Goal: Communication & Community: Share content

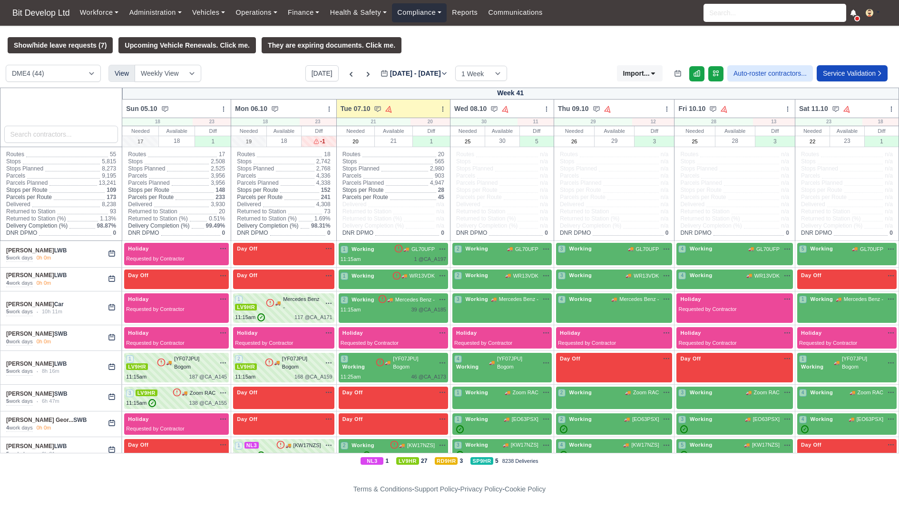
click at [426, 18] on link "Compliance" at bounding box center [419, 12] width 55 height 19
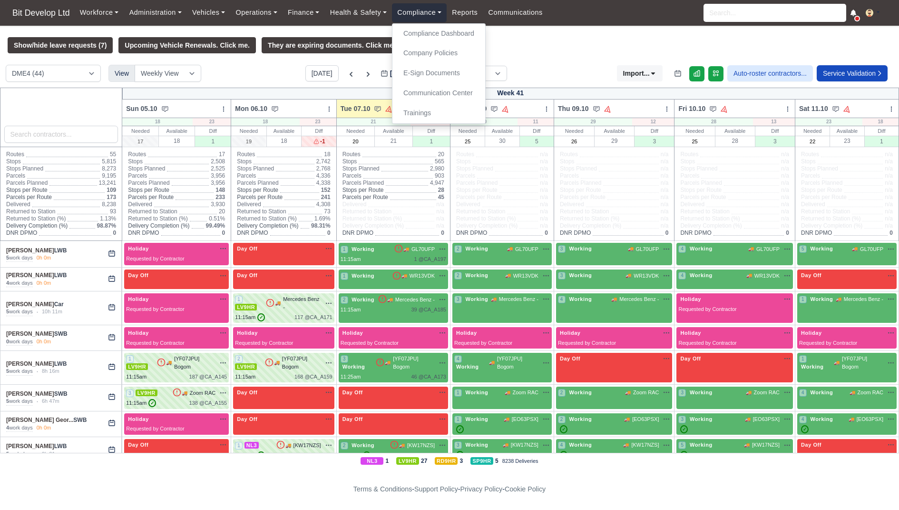
click at [447, 15] on link "Compliance" at bounding box center [419, 12] width 55 height 19
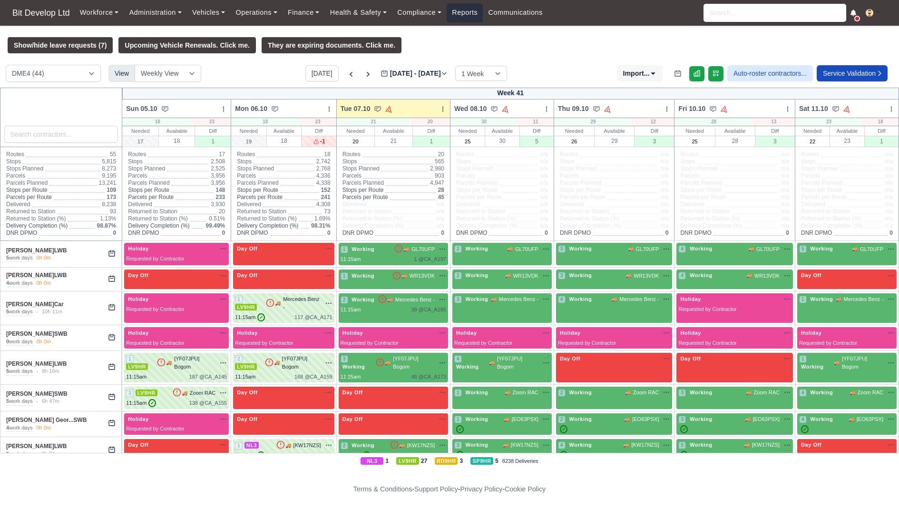
click at [467, 11] on link "Reports" at bounding box center [465, 12] width 36 height 19
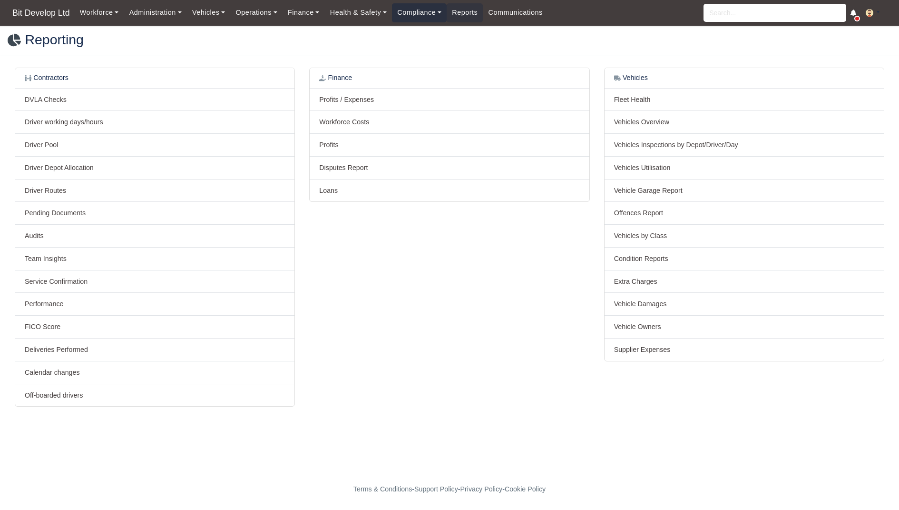
click at [415, 12] on link "Compliance" at bounding box center [419, 12] width 55 height 19
click at [430, 96] on link "Communication Center" at bounding box center [438, 93] width 85 height 20
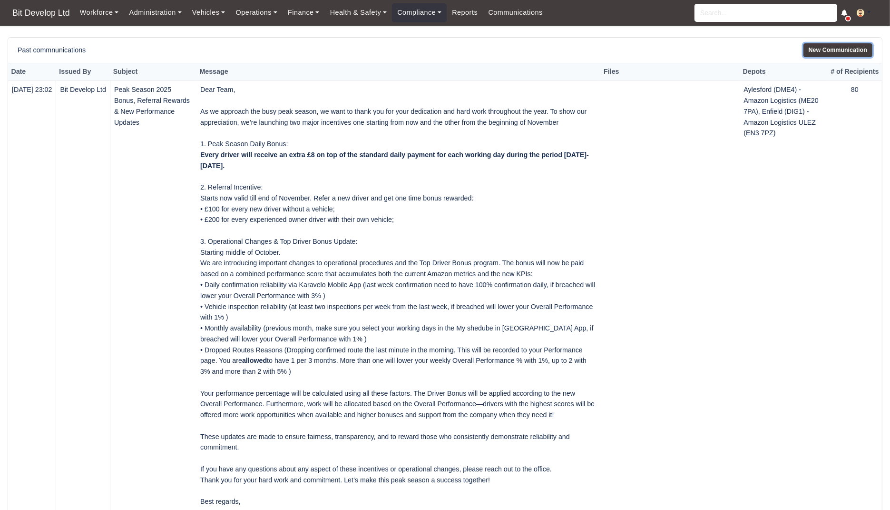
click at [845, 51] on link "New Communication" at bounding box center [838, 50] width 69 height 14
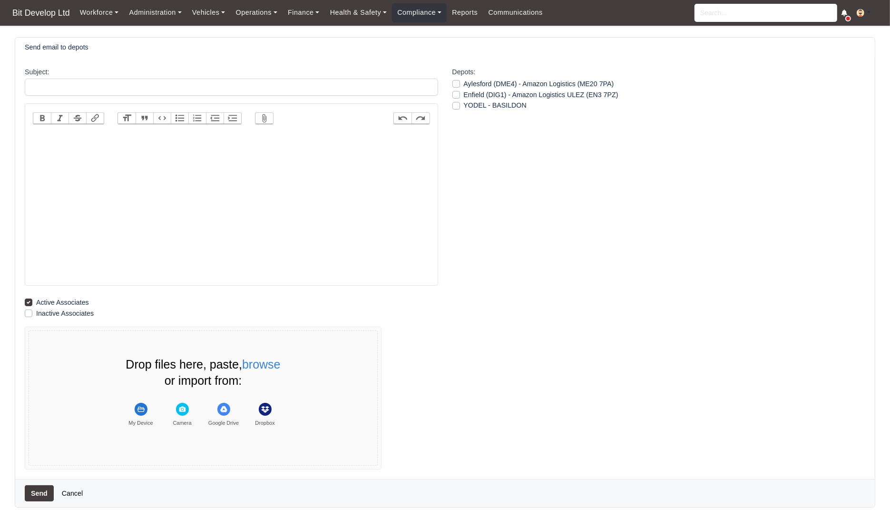
click at [276, 202] on trix-editor at bounding box center [231, 207] width 397 height 152
paste trix-editor "<div>Subject: IMPORTANT: Strict Compliance Required – Age Verification For Deli…"
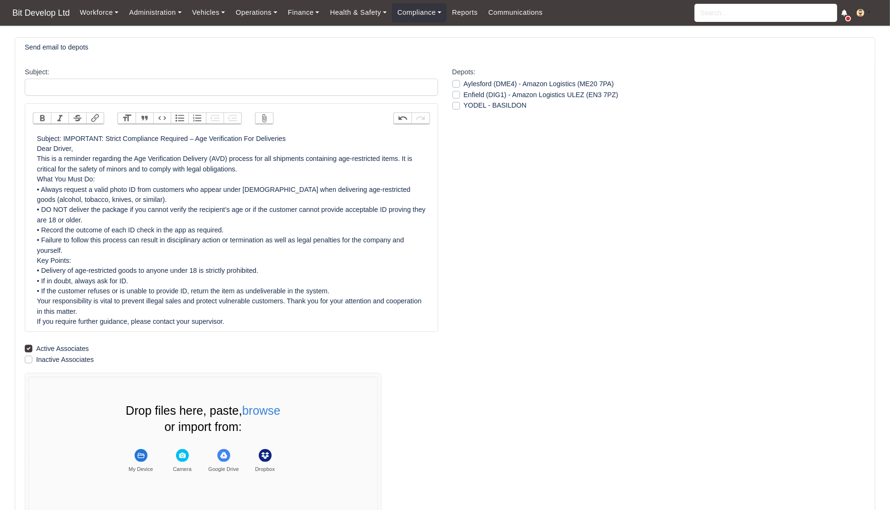
type trix-editor "<div>Subject: IMPORTANT: Strict Compliance Required – Age Verification For Deli…"
drag, startPoint x: 295, startPoint y: 146, endPoint x: 106, endPoint y: 135, distance: 190.2
click at [106, 134] on div "Subject: IMPORTANT: Strict Compliance Required – Age Verification For Deliverie…" at bounding box center [231, 230] width 389 height 193
click at [106, 135] on div "Subject: IMPORTANT: Strict Compliance Required – Age Verification For Deliverie…" at bounding box center [231, 230] width 389 height 193
drag, startPoint x: 106, startPoint y: 136, endPoint x: 298, endPoint y: 133, distance: 192.2
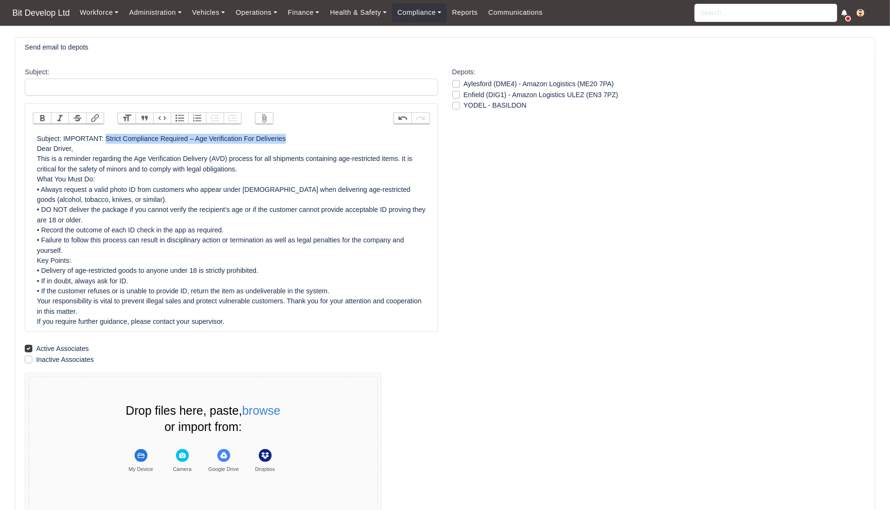
click at [298, 134] on div "Subject: IMPORTANT: Strict Compliance Required – Age Verification For Deliverie…" at bounding box center [231, 230] width 389 height 193
copy div "Strict Compliance Required – Age Verification For Deliveries"
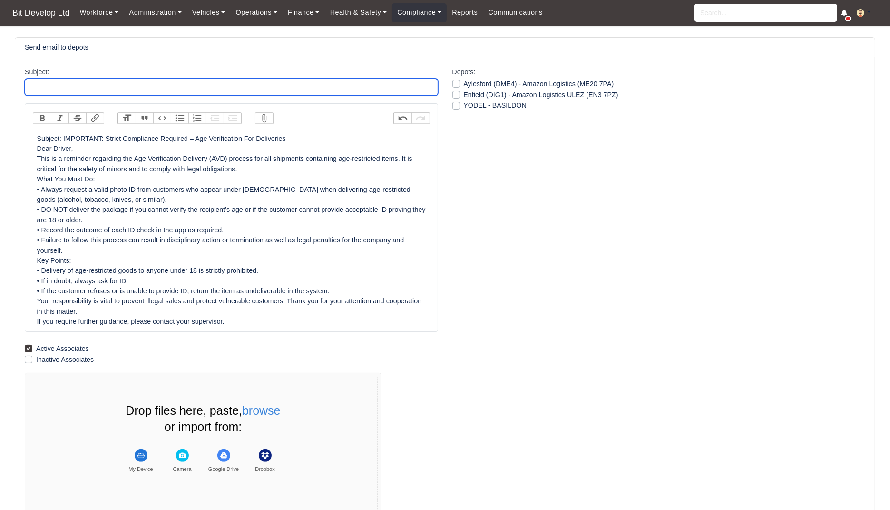
click at [230, 89] on input "Subject:" at bounding box center [231, 87] width 413 height 17
paste input "Strict Compliance Required – Age Verification For Deliveries"
type input "Strict Compliance Required – Age Verification For Deliveries"
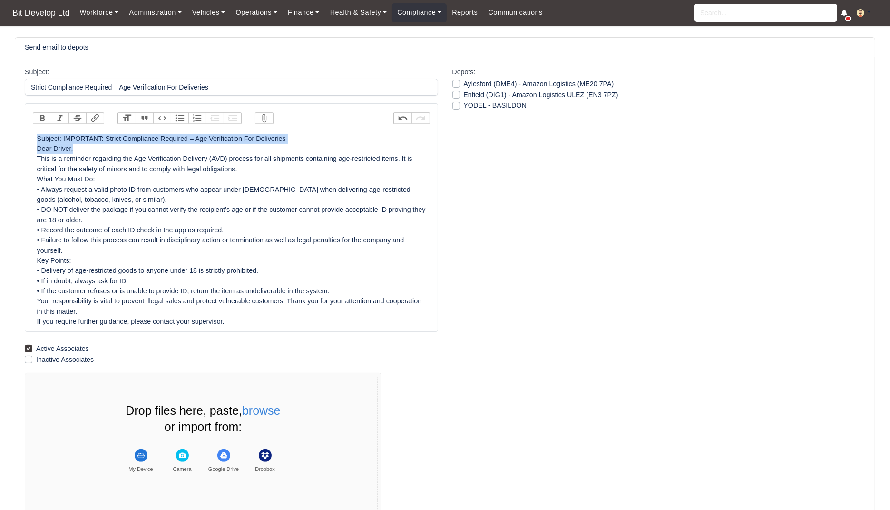
drag, startPoint x: 78, startPoint y: 147, endPoint x: 16, endPoint y: 141, distance: 62.1
click at [16, 141] on div "Subject: Strict Compliance Required – Age Verification For Deliveries Bold Ital…" at bounding box center [445, 290] width 860 height 467
click at [262, 168] on div "Team, This is a reminder regarding the Age Verification Delivery (AVD) process …" at bounding box center [231, 230] width 389 height 193
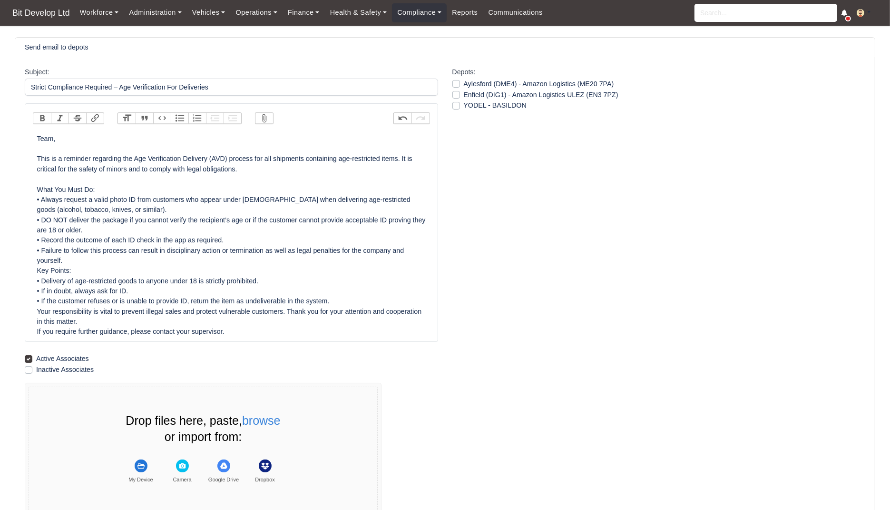
click at [93, 263] on div "Team, This is a reminder regarding the Age Verification Delivery (AVD) process …" at bounding box center [231, 235] width 389 height 203
click at [95, 257] on div "Team, This is a reminder regarding the Age Verification Delivery (AVD) process …" at bounding box center [231, 235] width 389 height 203
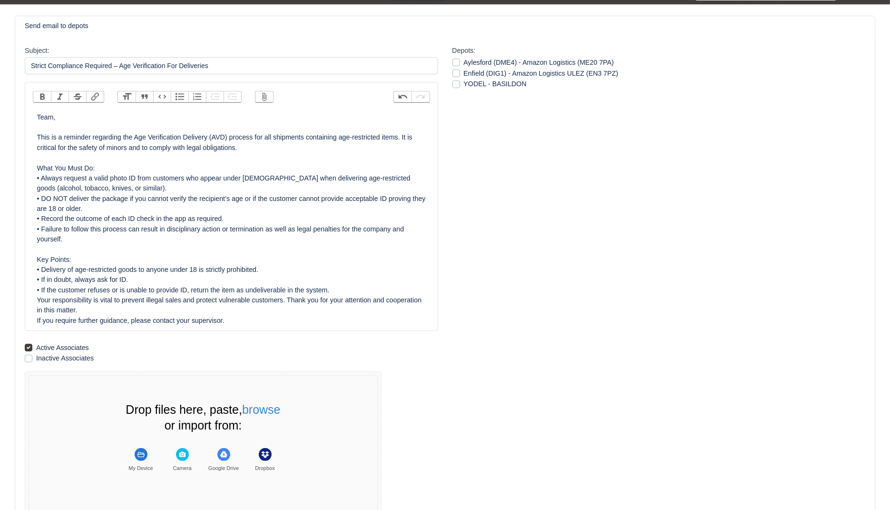
scroll to position [22, 0]
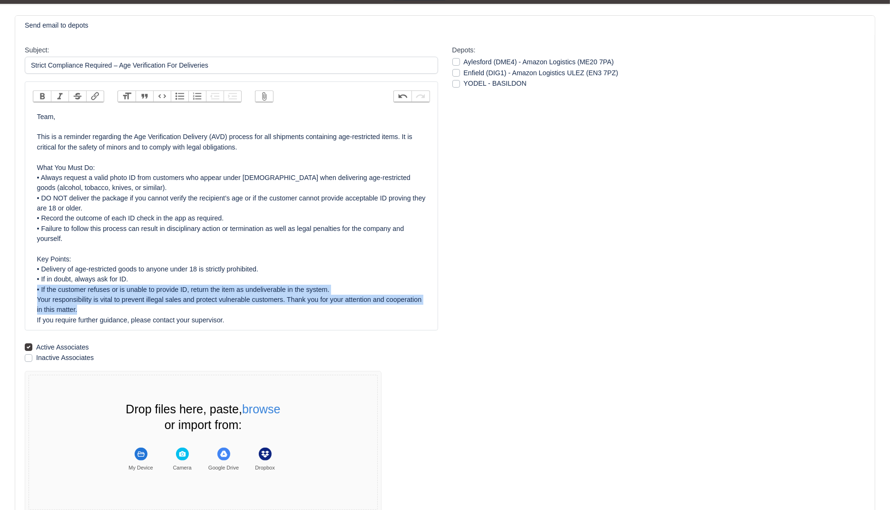
drag, startPoint x: 351, startPoint y: 285, endPoint x: 371, endPoint y: 309, distance: 31.4
click at [372, 309] on div "Team, This is a reminder regarding the Age Verification Delivery (AVD) process …" at bounding box center [231, 218] width 389 height 213
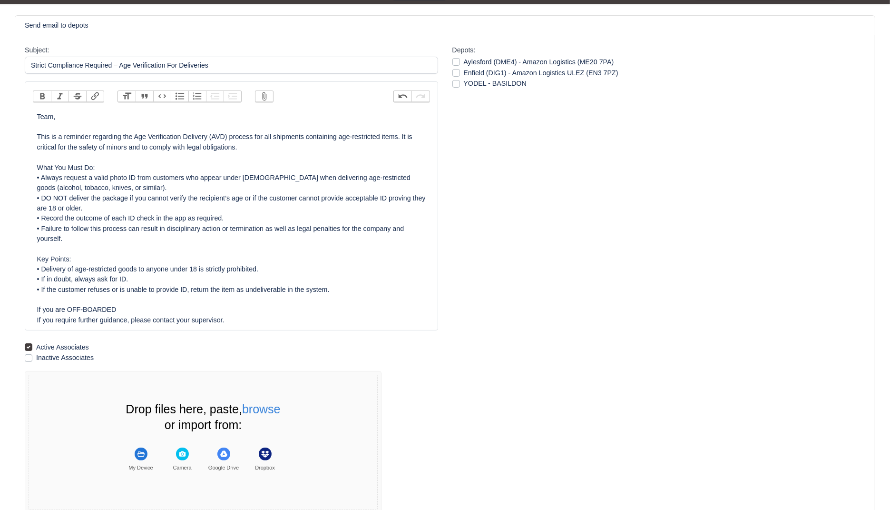
type trix-editor "<div>Team,<br><br>This is a reminder regarding the Age Verification Delivery (A…"
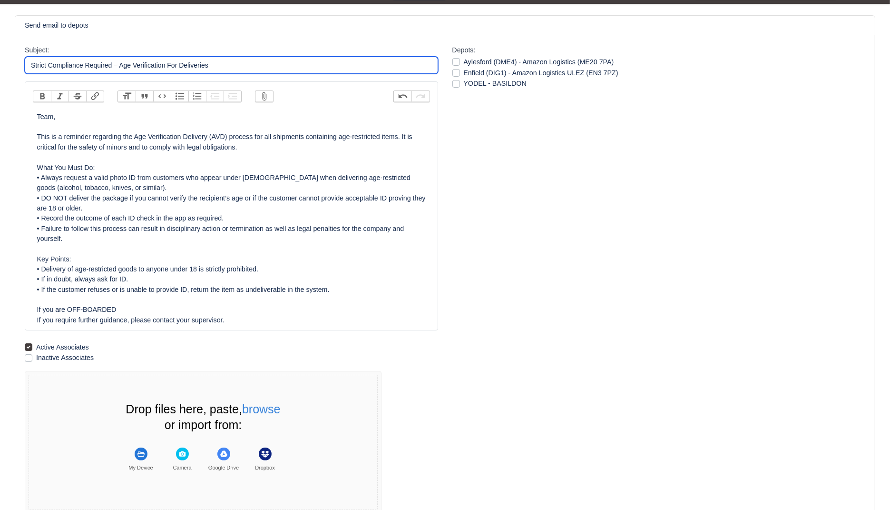
click at [29, 67] on input "Strict Compliance Required – Age Verification For Deliveries" at bounding box center [231, 65] width 413 height 17
type input "URGENT!!! Strict Compliance Required – Age Verification For Deliveries"
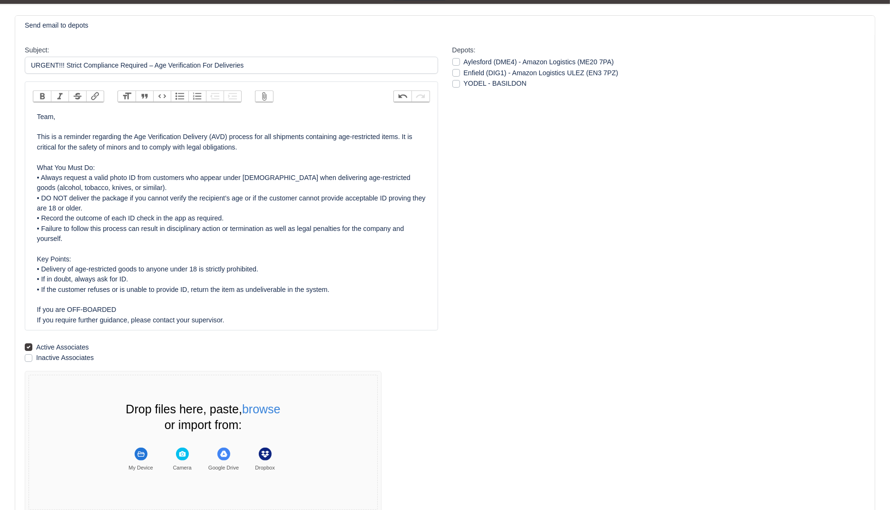
click at [96, 121] on div "Team, This is a reminder regarding the Age Verification Delivery (AVD) process …" at bounding box center [231, 218] width 389 height 213
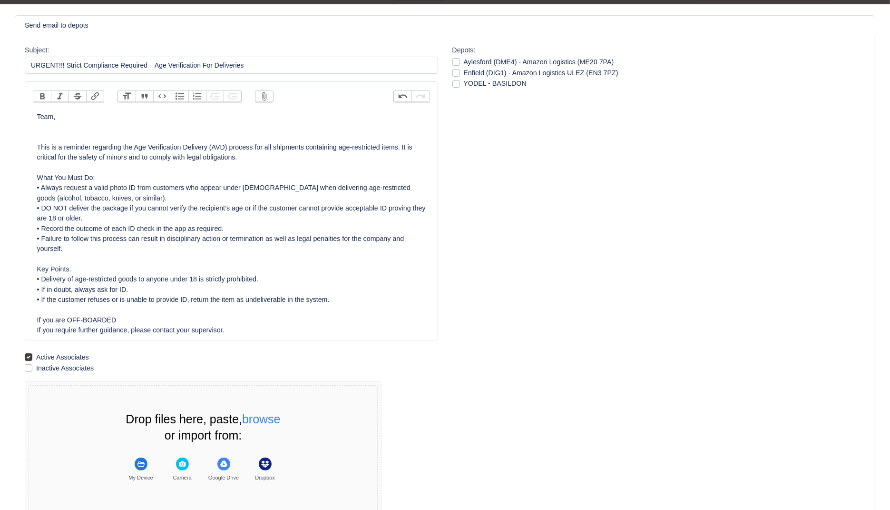
click at [90, 127] on div "Team, This is a reminder regarding the Age Verification Delivery (AVD) process …" at bounding box center [231, 224] width 389 height 224
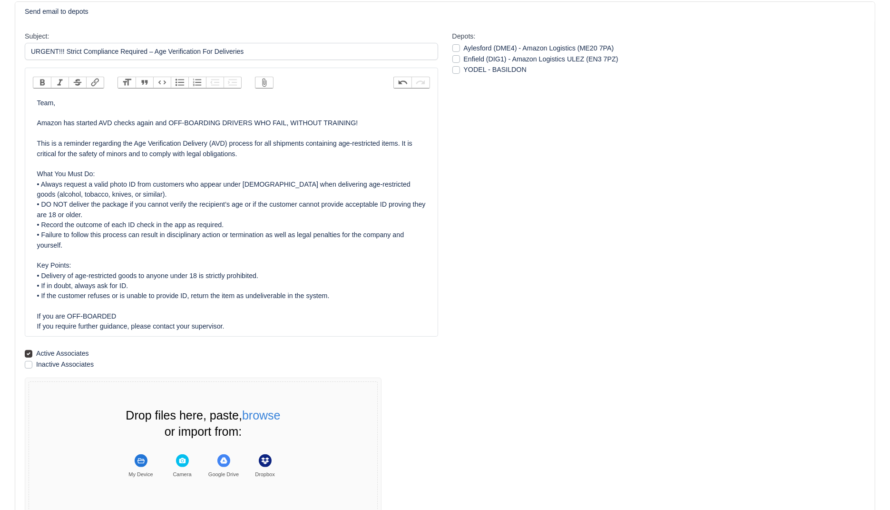
scroll to position [46, 0]
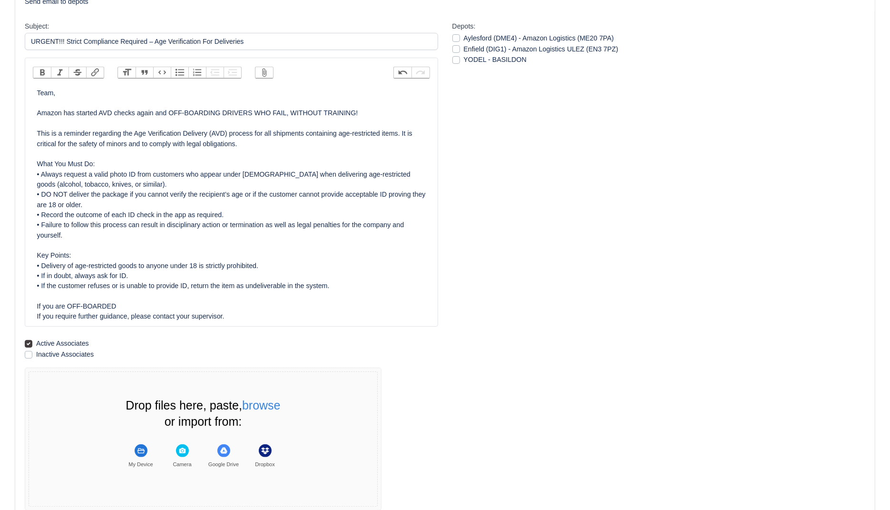
click at [226, 316] on div "Team, Amazon has started AVD checks again and OFF-BOARDING DRIVERS WHO FAIL, WI…" at bounding box center [231, 205] width 389 height 234
drag, startPoint x: 235, startPoint y: 302, endPoint x: 27, endPoint y: 305, distance: 207.9
click at [27, 305] on div "Bold Italic Strikethrough Link Heading Quote Code Bullets Numbers Decrease Leve…" at bounding box center [231, 192] width 413 height 269
type trix-editor "<div>Team,<br><br>Amazon has started AVD checks again and OFF-BOARDING DRIVERS …"
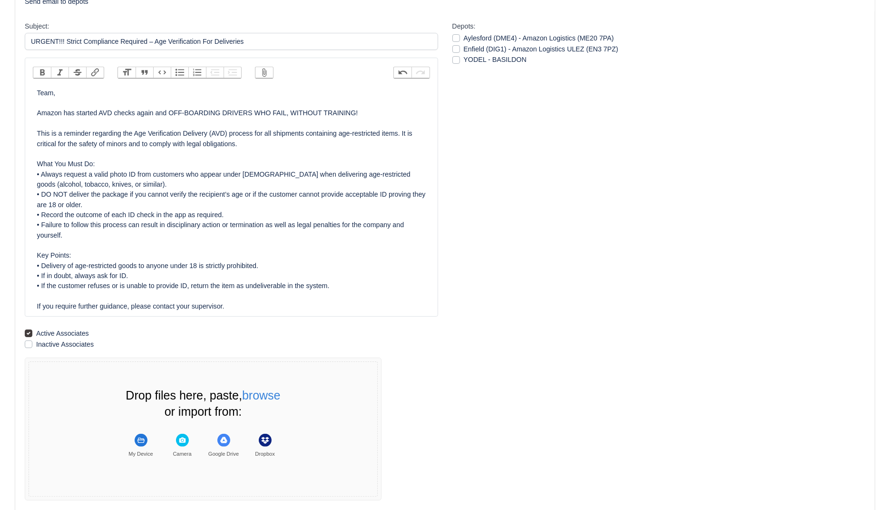
click at [464, 39] on label "Aylesford (DME4) - Amazon Logistics (ME20 7PA)" at bounding box center [539, 38] width 150 height 11
click at [455, 39] on input "Aylesford (DME4) - Amazon Logistics (ME20 7PA)" at bounding box center [456, 37] width 8 height 8
checkbox input "true"
click at [464, 49] on label "Enfield (DIG1) - Amazon Logistics ULEZ (EN3 7PZ)" at bounding box center [541, 49] width 155 height 11
click at [456, 49] on input "Enfield (DIG1) - Amazon Logistics ULEZ (EN3 7PZ)" at bounding box center [456, 48] width 8 height 8
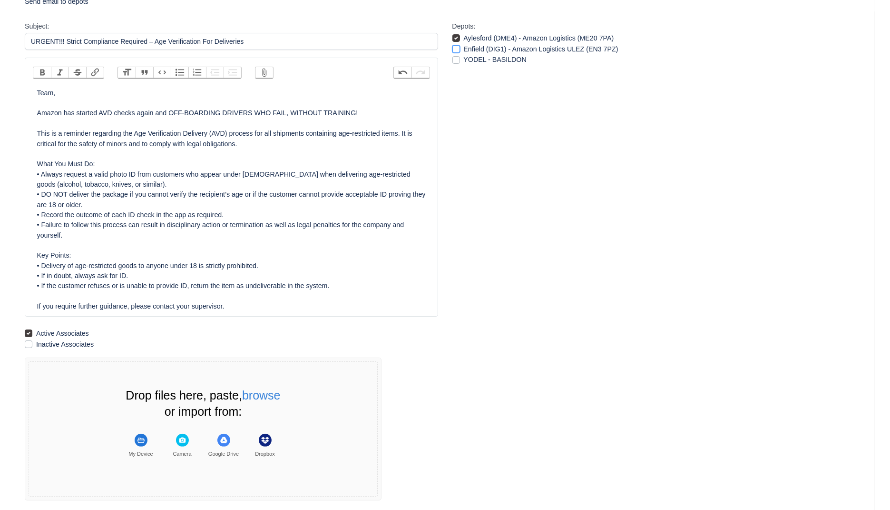
checkbox input "true"
click at [521, 186] on div "Depots: Aylesford (DME4) - Amazon Logistics (ME20 7PA) Enfield (DIG1) - Amazon …" at bounding box center [659, 260] width 428 height 479
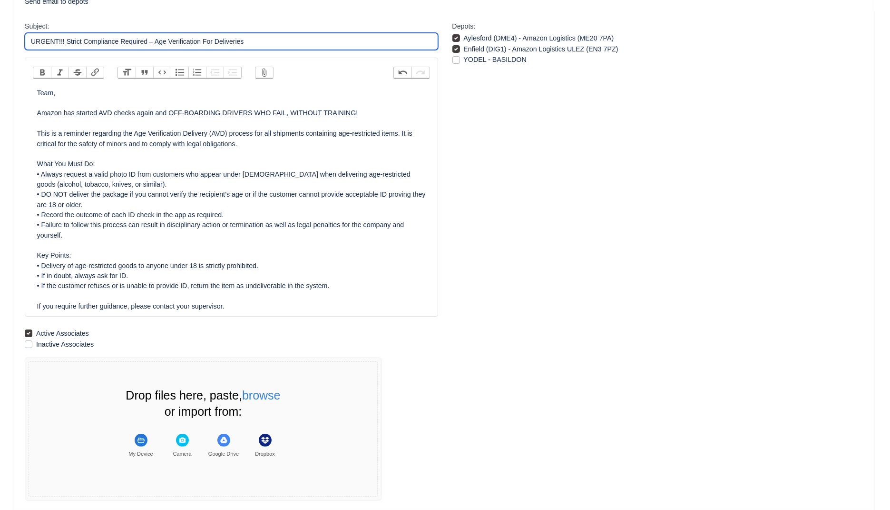
click at [67, 41] on input "URGENT!!! Strict Compliance Required – Age Verification For Deliveries" at bounding box center [231, 41] width 413 height 17
drag, startPoint x: 264, startPoint y: 40, endPoint x: 207, endPoint y: 42, distance: 56.2
click at [207, 42] on input "URGENT!!! Strict Compliance Required – Age Verification For Deliveries" at bounding box center [231, 41] width 413 height 17
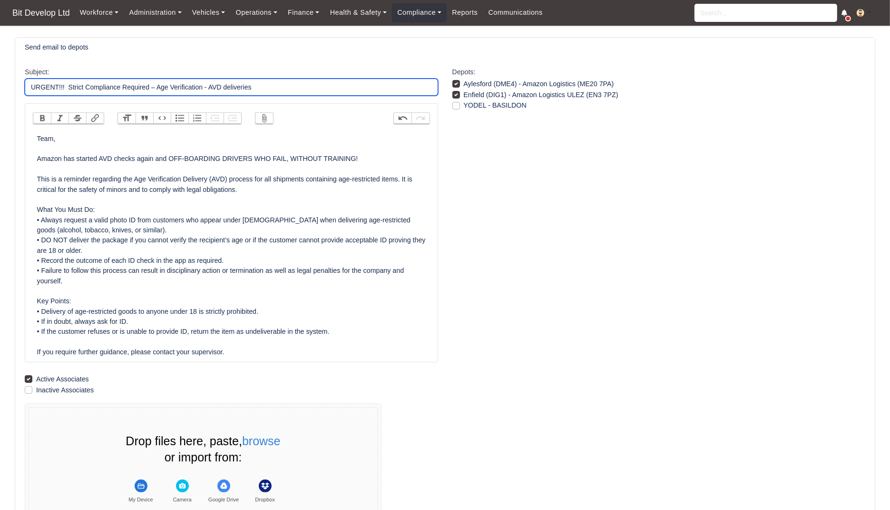
scroll to position [114, 0]
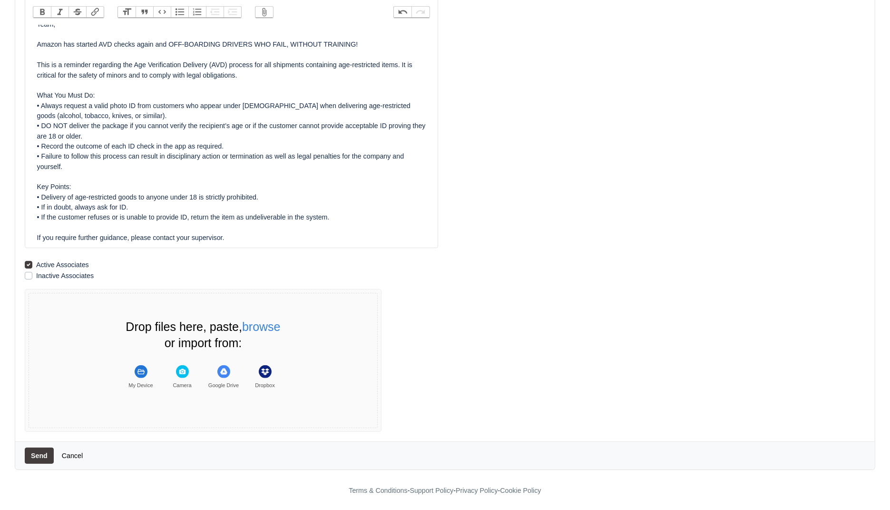
type input "URGENT!!! Strict Compliance Required – Age Verification - AVD deliveries"
click at [42, 449] on button "Send" at bounding box center [39, 455] width 29 height 16
